Goal: Find specific page/section

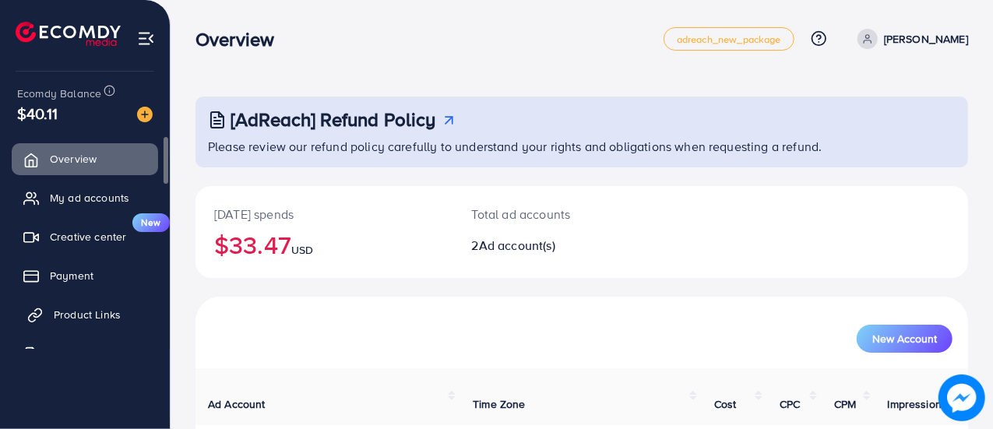
click at [124, 307] on link "Product Links" at bounding box center [85, 314] width 146 height 31
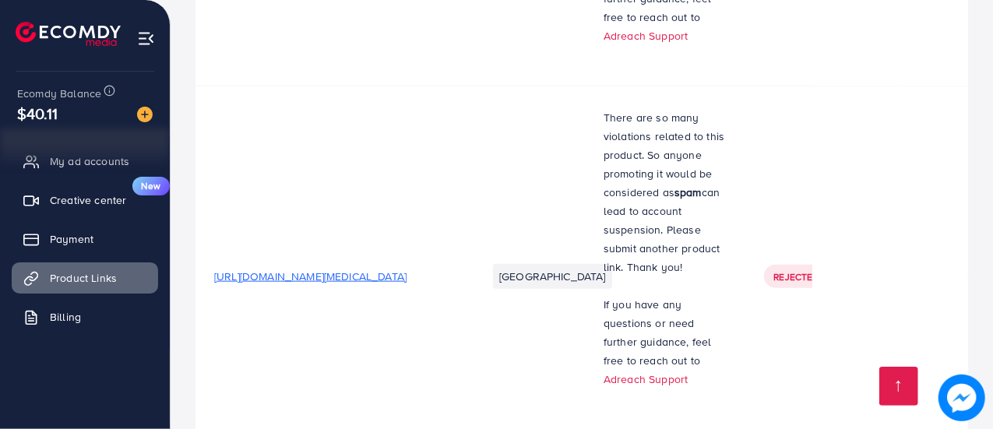
scroll to position [4022, 0]
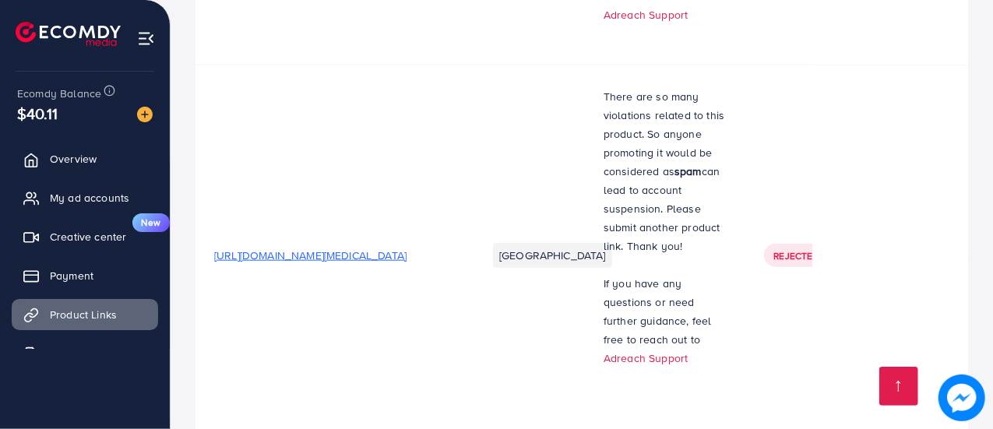
scroll to position [4022, 0]
